Goal: Transaction & Acquisition: Book appointment/travel/reservation

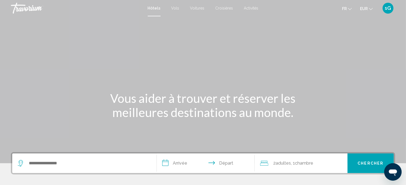
scroll to position [91, 0]
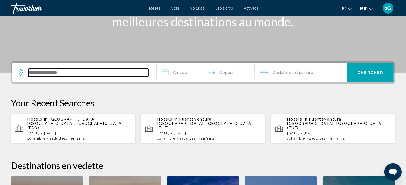
click at [87, 72] on input "Search widget" at bounding box center [88, 73] width 120 height 8
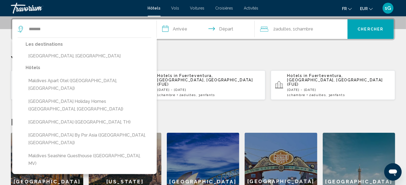
drag, startPoint x: 56, startPoint y: 56, endPoint x: 71, endPoint y: 47, distance: 17.7
click at [56, 56] on button "[GEOGRAPHIC_DATA], [GEOGRAPHIC_DATA]" at bounding box center [89, 56] width 126 height 10
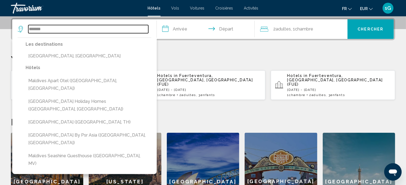
type input "**********"
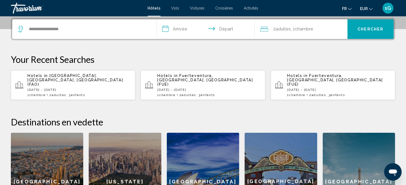
click at [178, 31] on input "**********" at bounding box center [207, 29] width 100 height 21
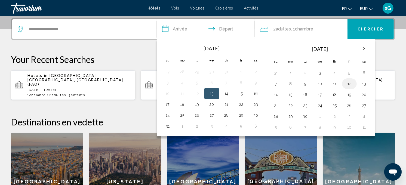
click at [352, 81] on button "12" at bounding box center [349, 84] width 9 height 8
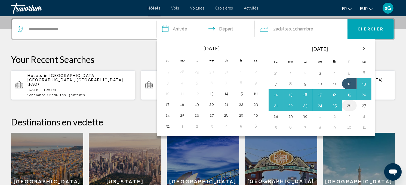
click at [351, 107] on button "26" at bounding box center [349, 106] width 9 height 8
type input "**********"
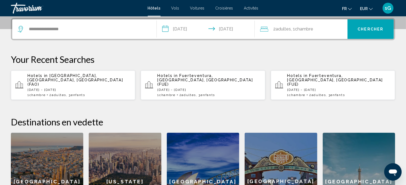
click at [367, 32] on button "Chercher" at bounding box center [371, 29] width 46 height 20
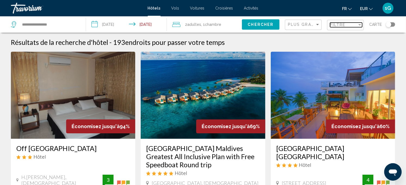
click at [342, 25] on span "Filtre" at bounding box center [338, 25] width 16 height 4
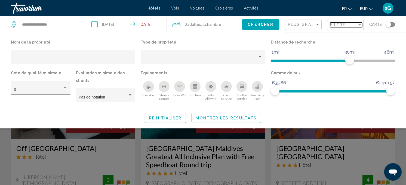
click at [339, 24] on span "Filtre" at bounding box center [338, 25] width 16 height 4
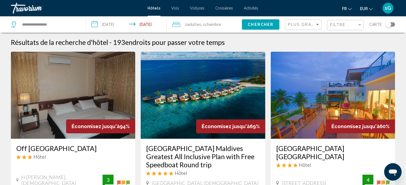
click at [306, 28] on div "Plus grandes économies" at bounding box center [304, 25] width 32 height 10
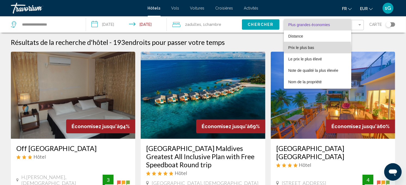
click at [309, 48] on span "Prix le plus bas" at bounding box center [301, 47] width 26 height 4
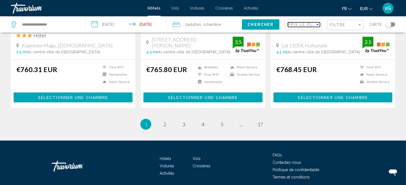
scroll to position [726, 0]
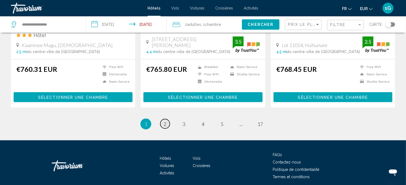
click at [166, 121] on span "2" at bounding box center [165, 124] width 3 height 6
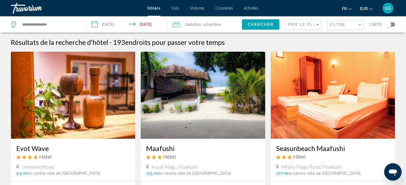
click at [300, 22] on div "Prix le plus bas" at bounding box center [304, 25] width 32 height 10
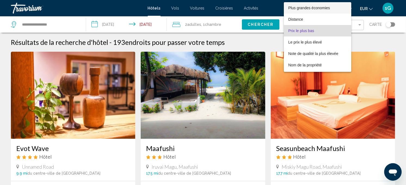
click at [309, 7] on span "Plus grandes économies" at bounding box center [309, 8] width 42 height 4
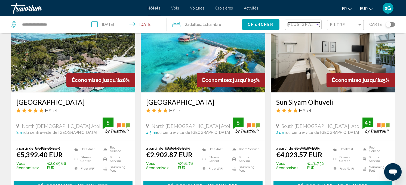
scroll to position [695, 0]
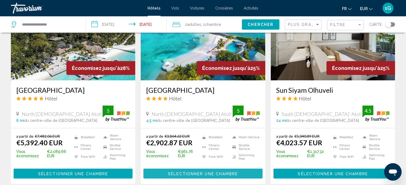
click at [195, 172] on span "Sélectionner une chambre" at bounding box center [203, 174] width 70 height 4
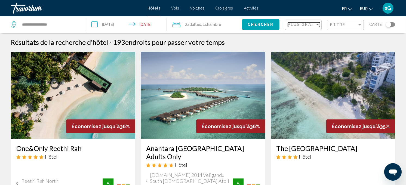
click at [315, 24] on span "Plus grandes économies" at bounding box center [320, 24] width 65 height 4
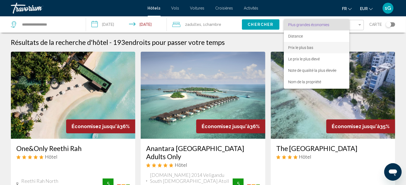
click at [303, 49] on span "Prix le plus bas" at bounding box center [300, 47] width 25 height 4
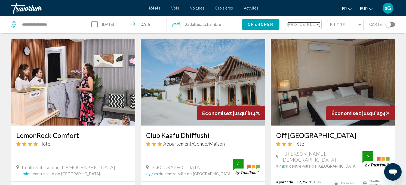
scroll to position [423, 0]
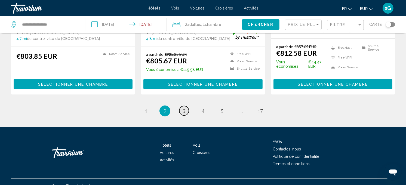
click at [187, 106] on link "page 3" at bounding box center [184, 111] width 10 height 10
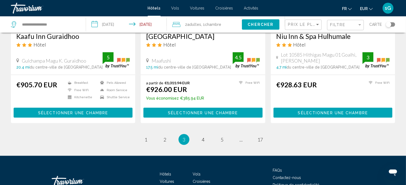
scroll to position [727, 0]
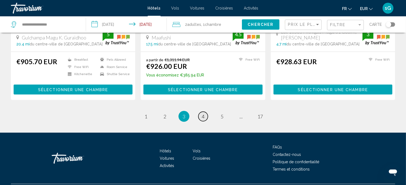
click at [200, 112] on link "page 4" at bounding box center [203, 117] width 10 height 10
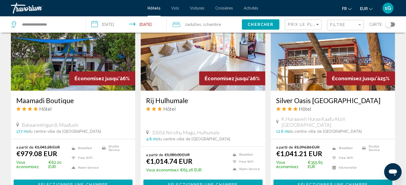
scroll to position [695, 0]
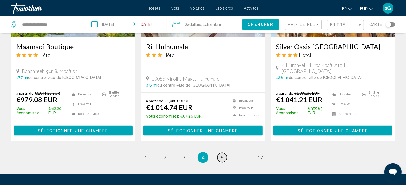
click at [224, 153] on link "page 5" at bounding box center [222, 158] width 10 height 10
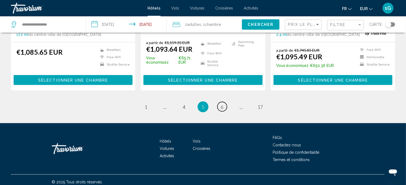
scroll to position [744, 0]
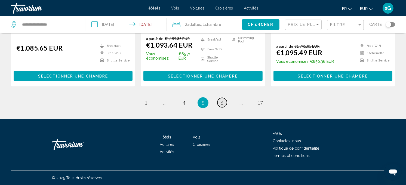
click at [225, 103] on link "page 6" at bounding box center [222, 103] width 10 height 10
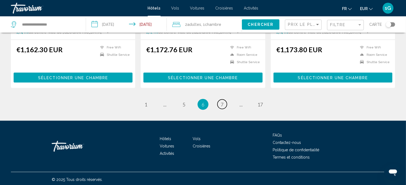
scroll to position [736, 0]
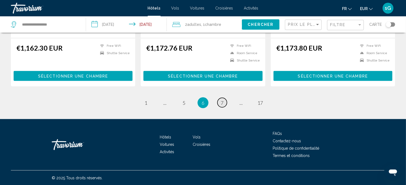
click at [223, 102] on span "7" at bounding box center [222, 103] width 3 height 6
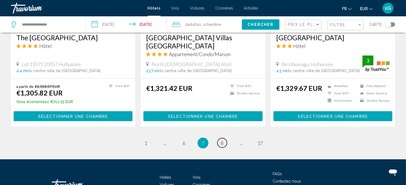
scroll to position [726, 0]
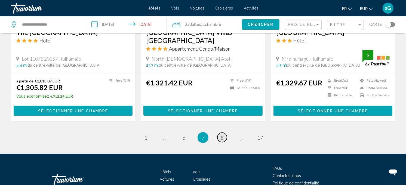
click at [222, 135] on span "8" at bounding box center [222, 138] width 3 height 6
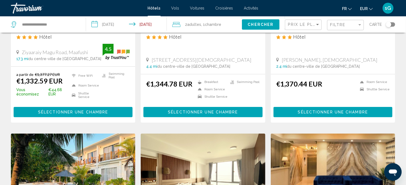
scroll to position [121, 0]
